Goal: Find specific page/section: Find specific page/section

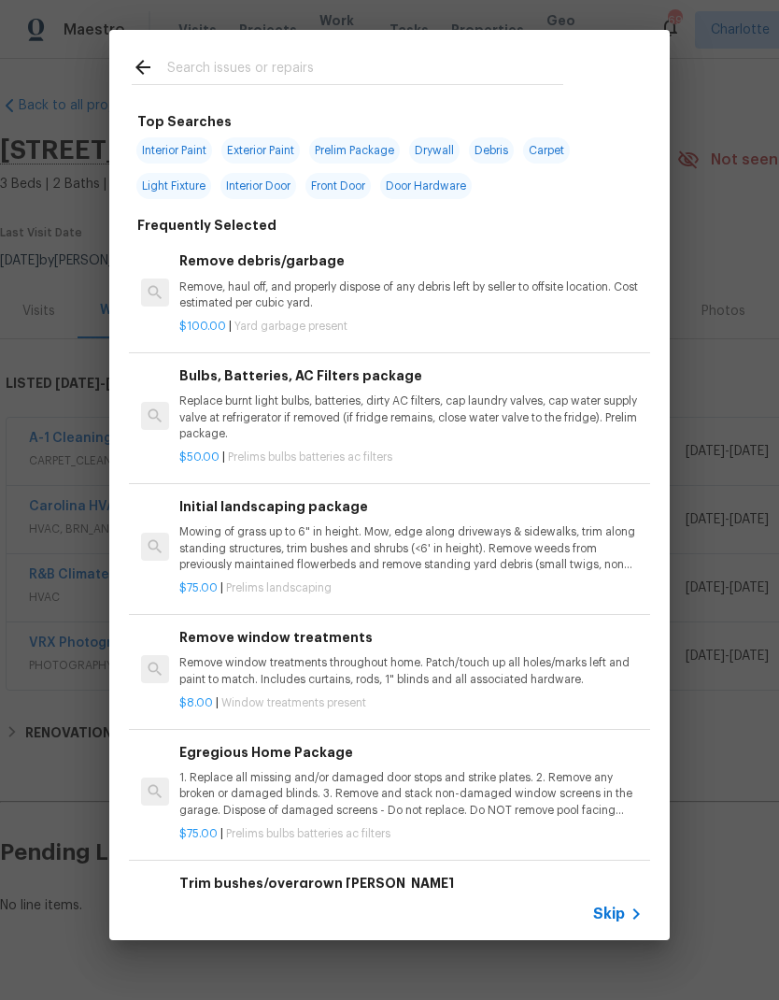
scroll to position [0, 277]
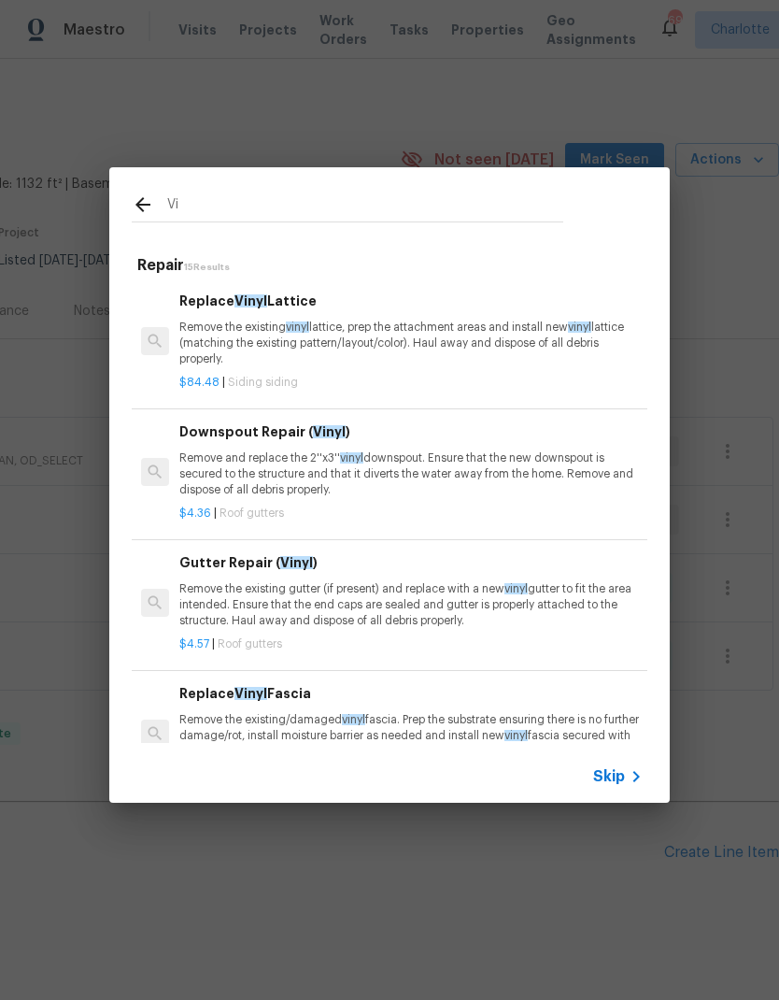
type input "V"
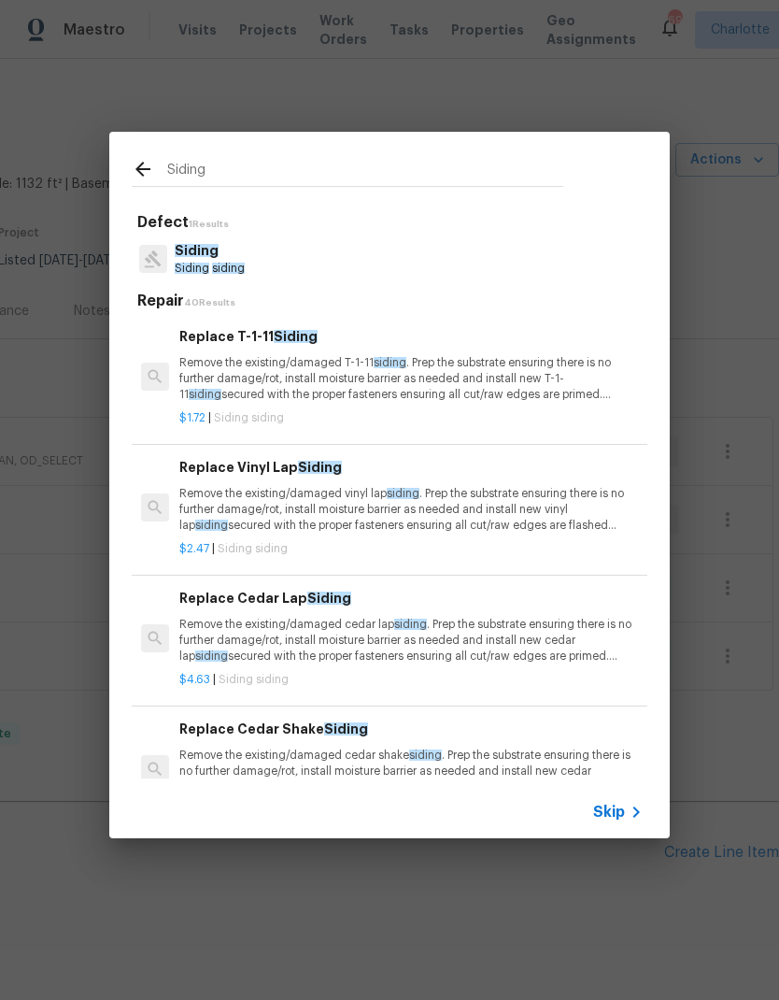
type input "Siding"
click at [382, 80] on div "Siding Defect 1 Results Siding Siding siding Repair 40 Results Replace T-1-11 S…" at bounding box center [389, 485] width 779 height 970
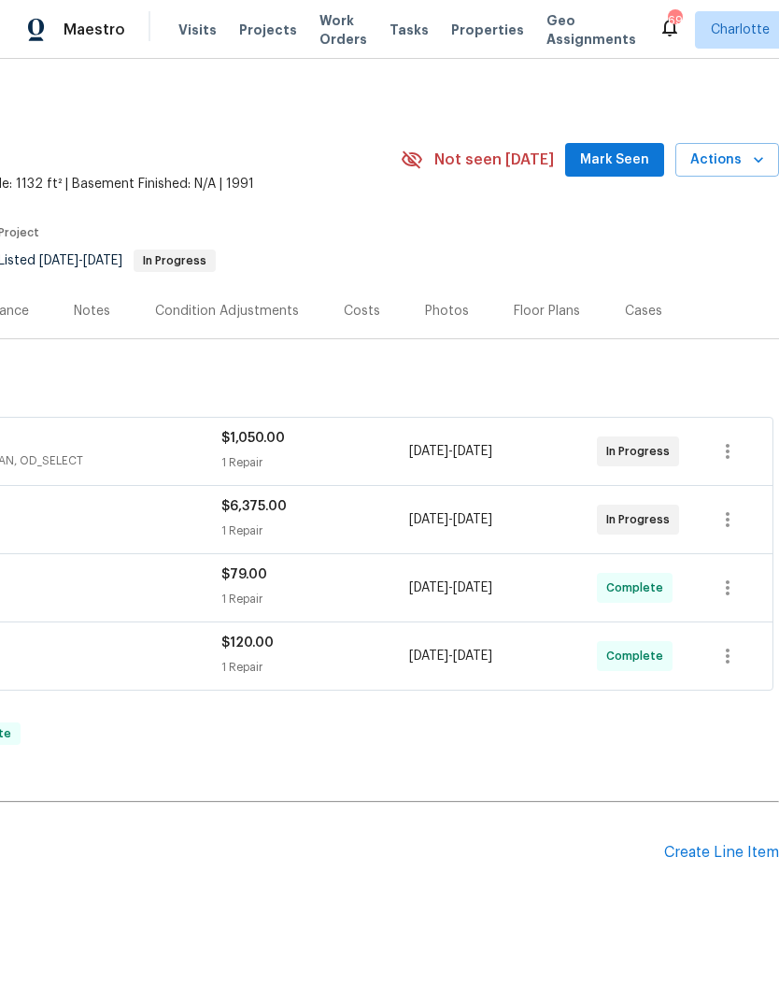
click at [272, 38] on span "Projects" at bounding box center [268, 30] width 58 height 19
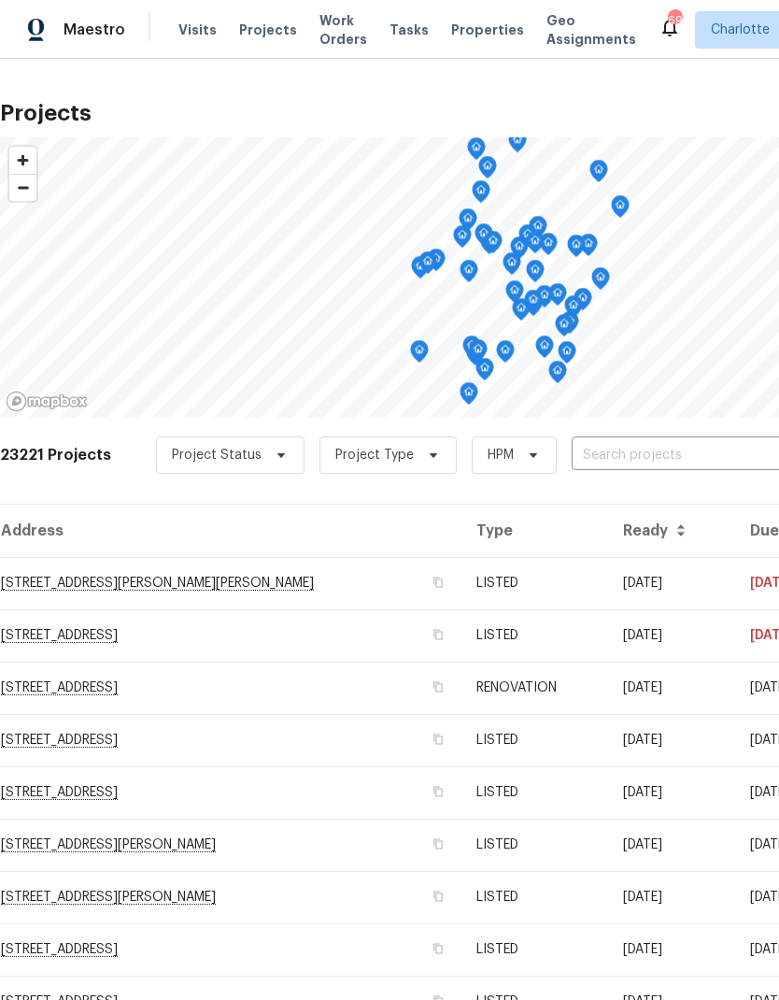
click at [674, 446] on input "text" at bounding box center [679, 455] width 214 height 29
type input "124 creek"
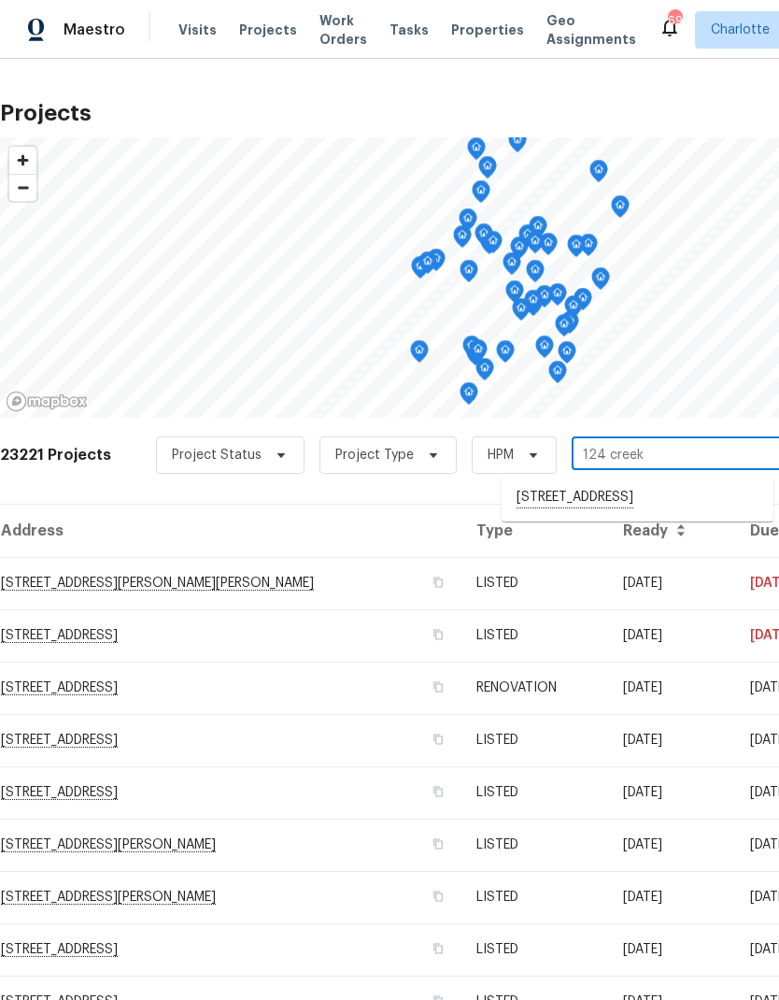
click at [682, 493] on li "[STREET_ADDRESS]" at bounding box center [638, 498] width 272 height 32
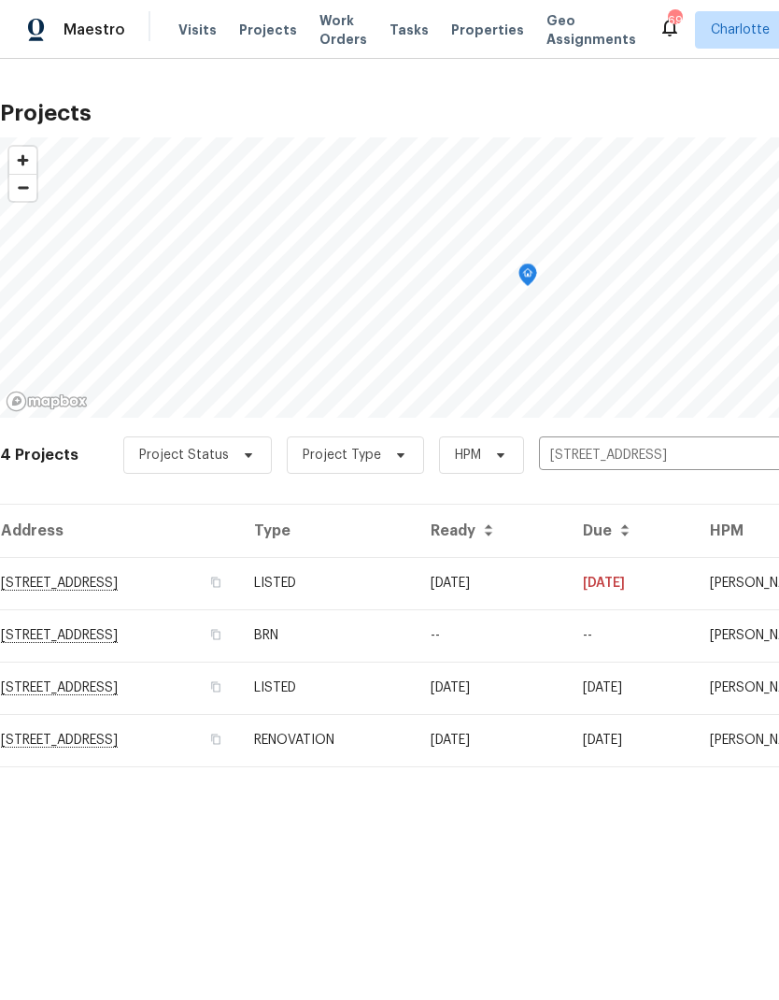
click at [568, 574] on td "[DATE]" at bounding box center [492, 583] width 152 height 52
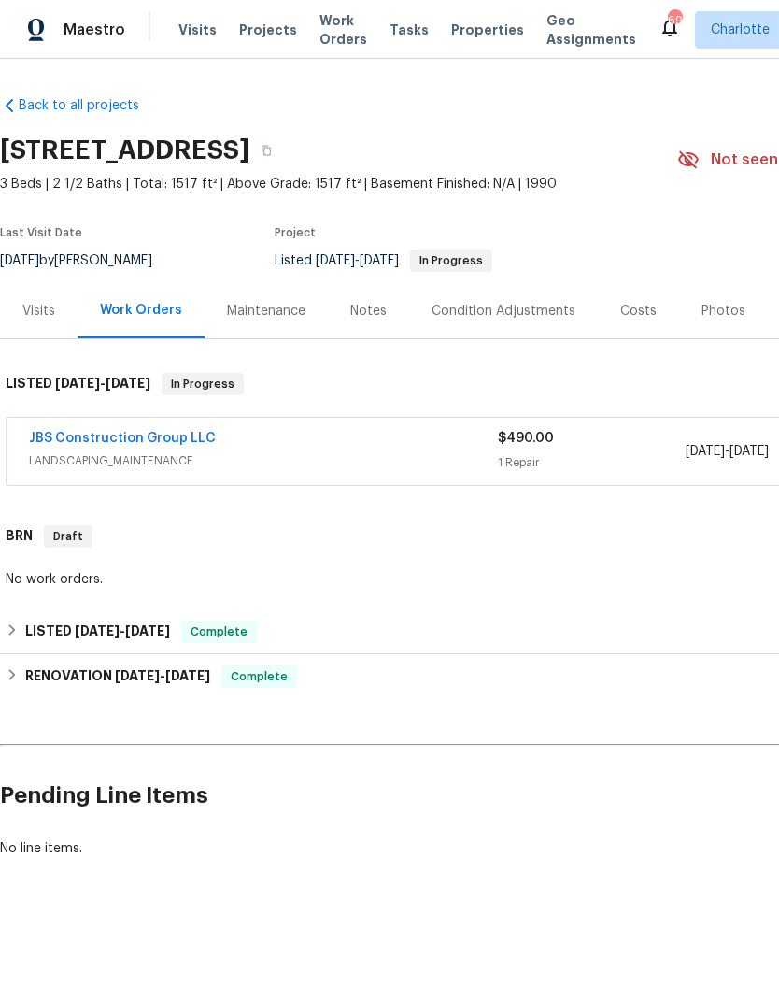
click at [64, 434] on link "JBS Construction Group LLC" at bounding box center [122, 438] width 187 height 13
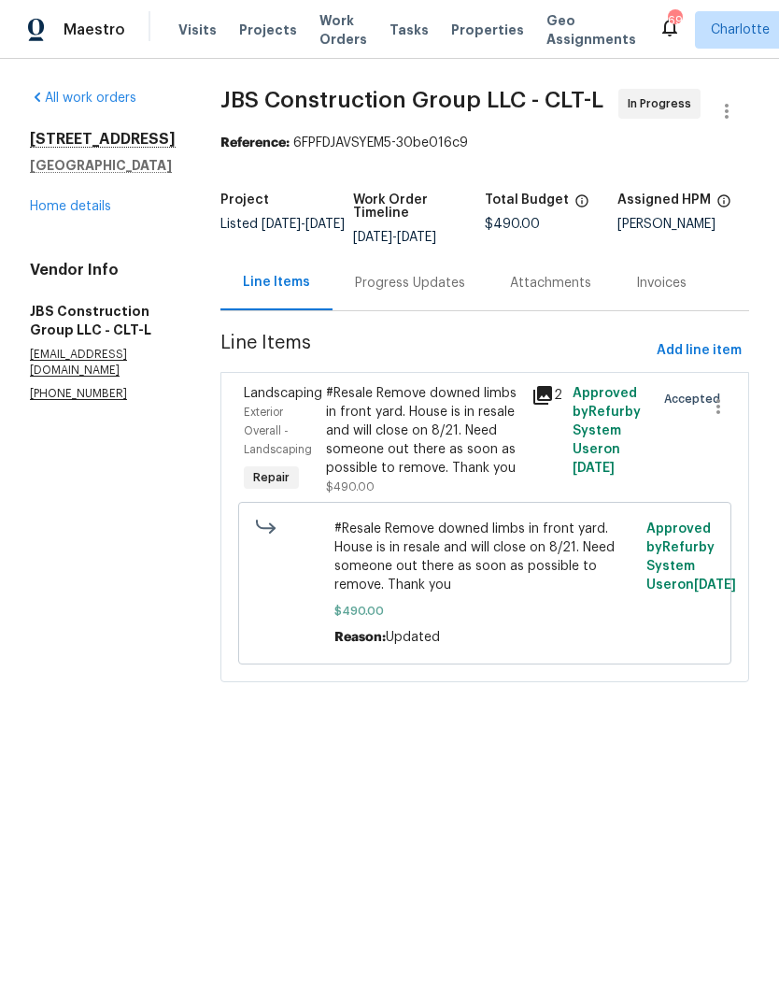
click at [58, 209] on link "Home details" at bounding box center [70, 206] width 81 height 13
